Goal: Information Seeking & Learning: Find specific fact

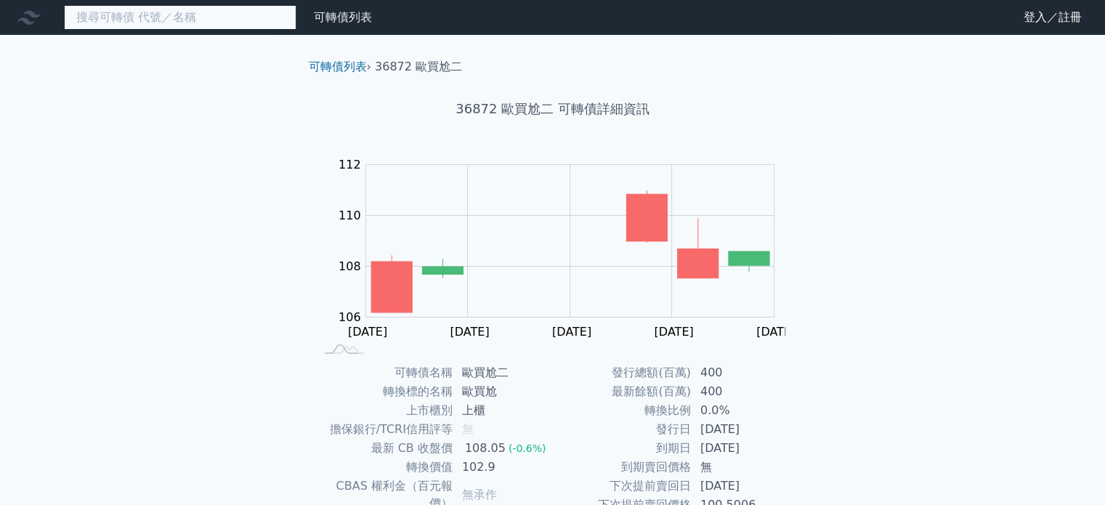
click at [223, 9] on input at bounding box center [180, 17] width 232 height 25
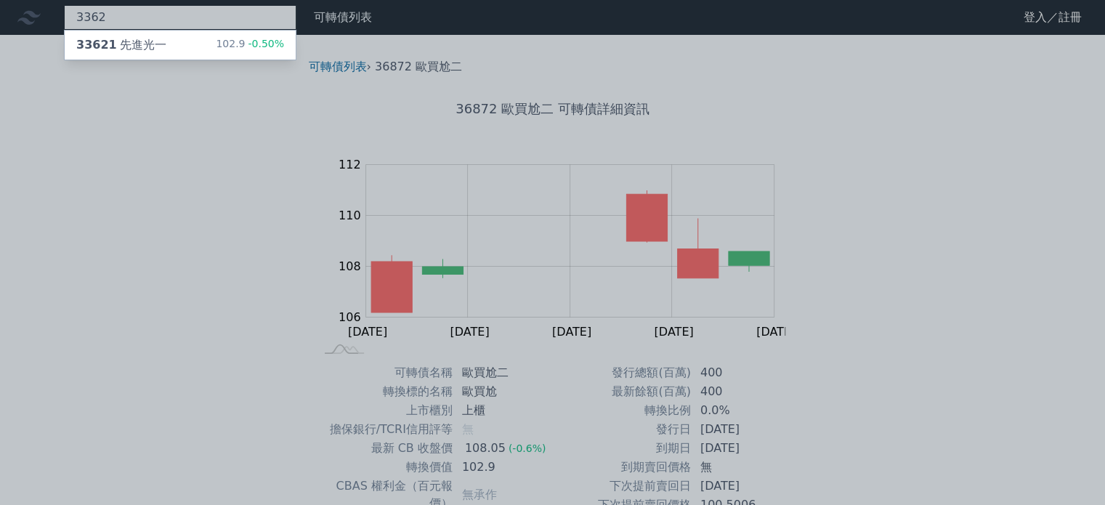
type input "3362"
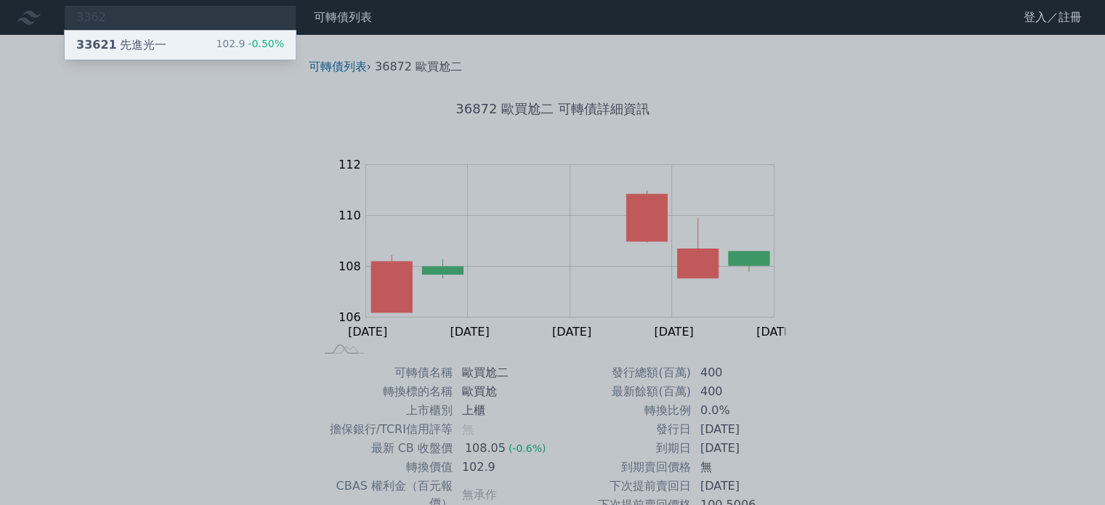
click at [214, 31] on div "33621 先進光一 102.9 -0.50%" at bounding box center [180, 45] width 231 height 29
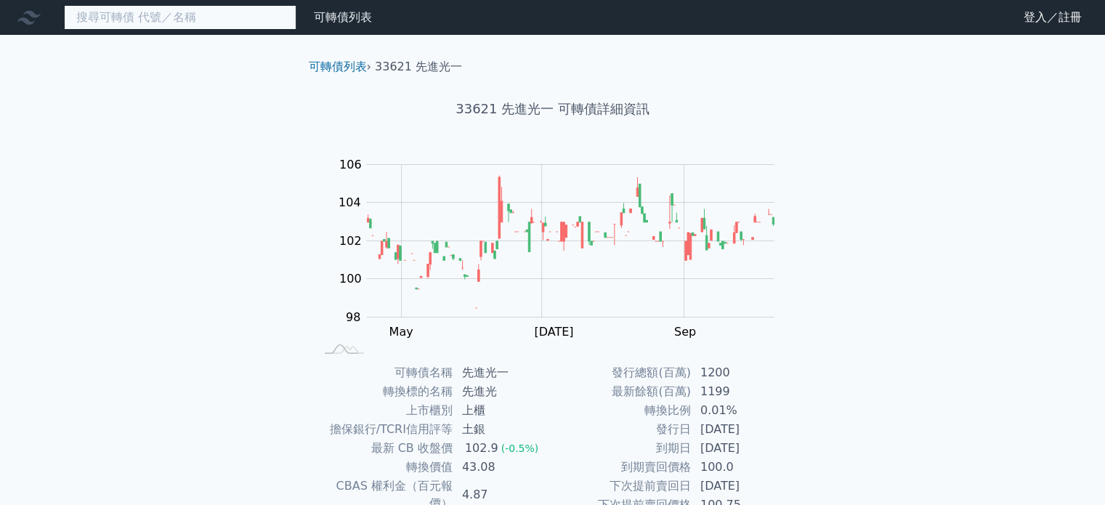
click at [218, 20] on input at bounding box center [180, 17] width 232 height 25
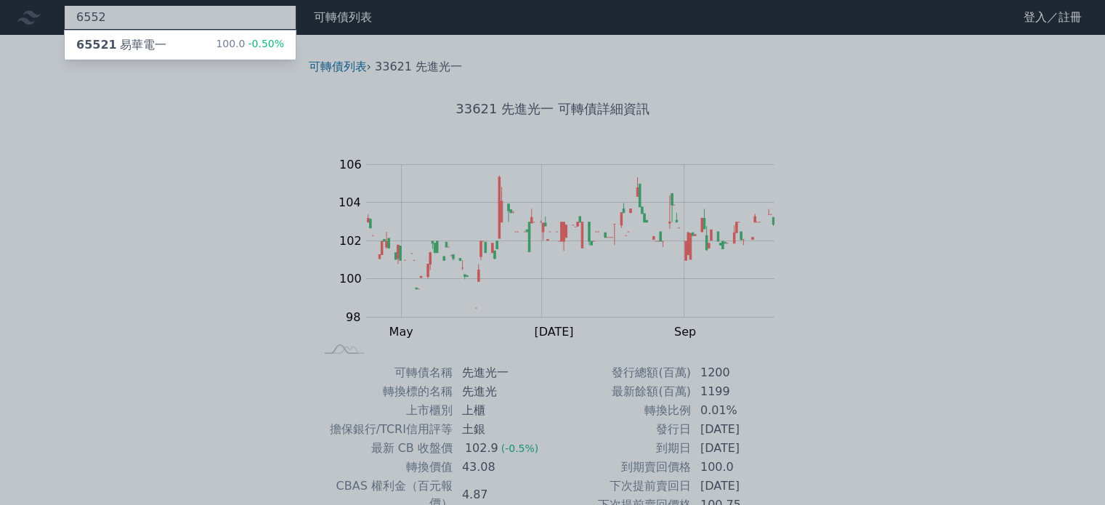
type input "6552"
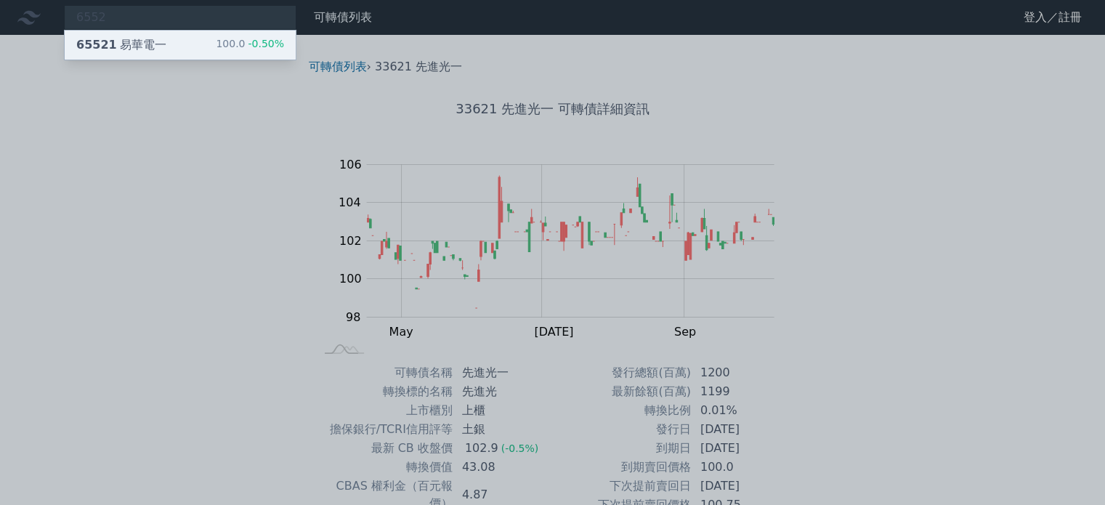
click at [203, 49] on div "65521 易華電一 100.0 -0.50%" at bounding box center [180, 45] width 231 height 29
